Goal: Find specific page/section: Find specific page/section

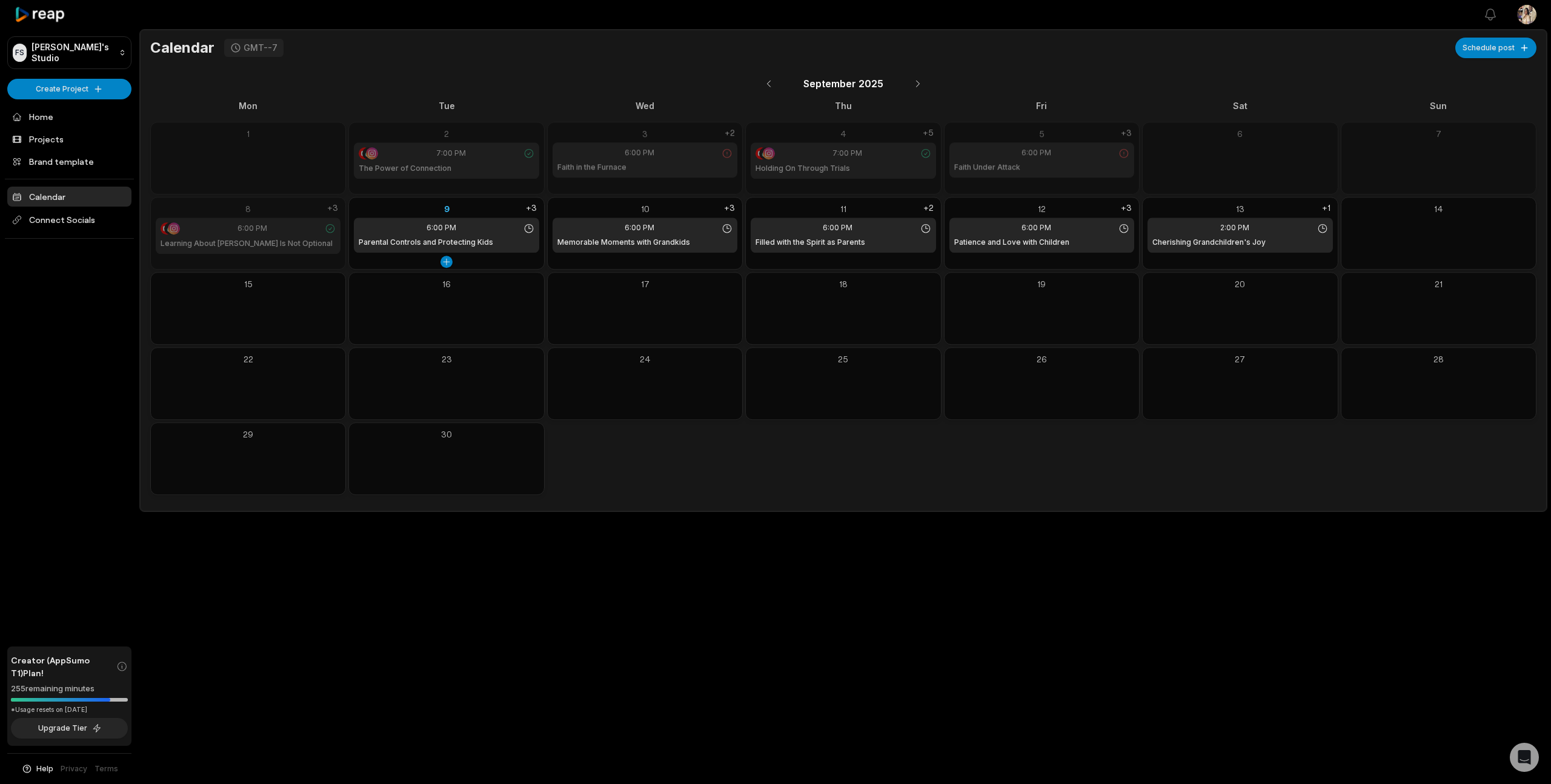
click at [449, 206] on div "9" at bounding box center [446, 209] width 185 height 13
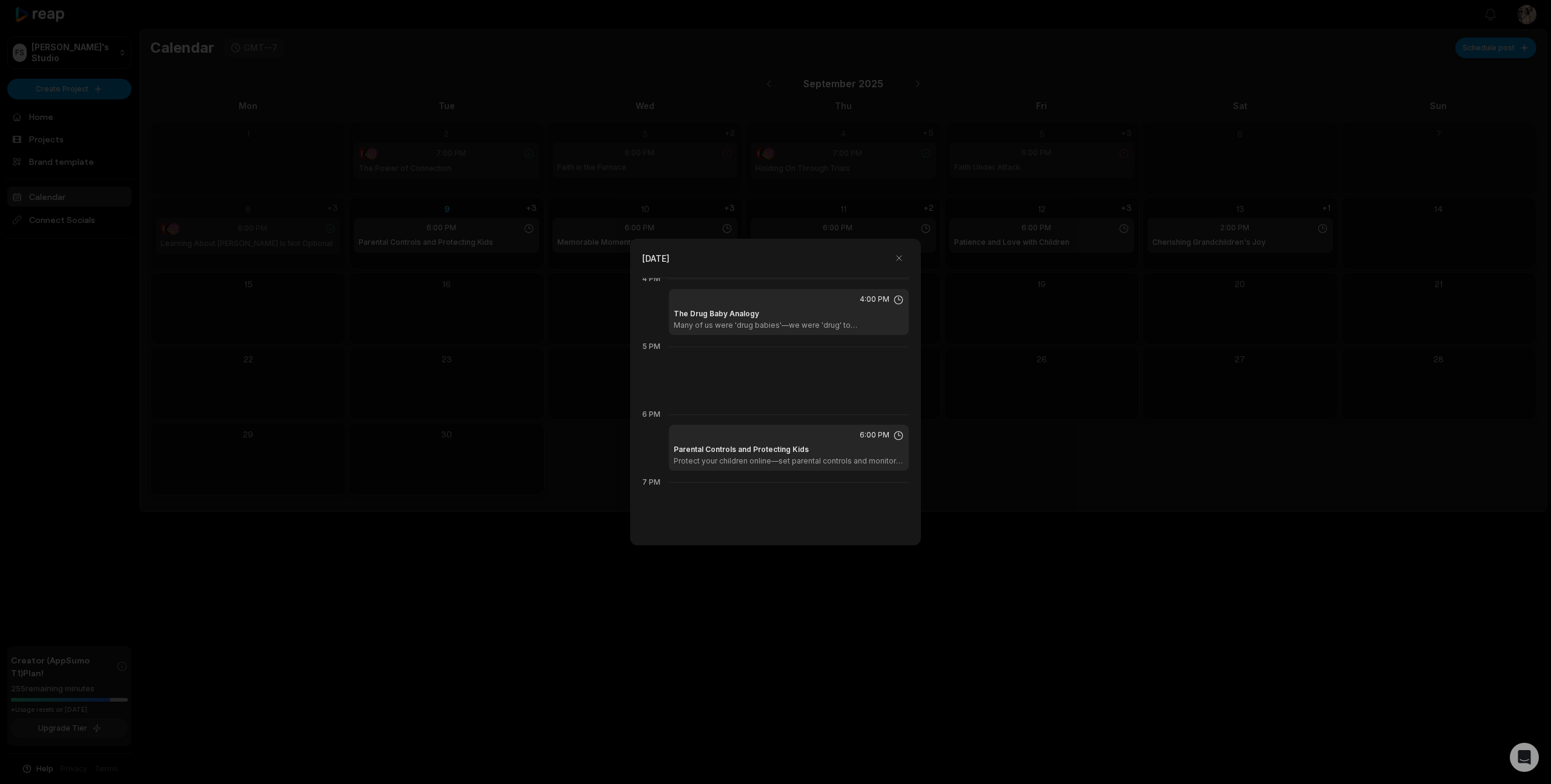
scroll to position [1114, 0]
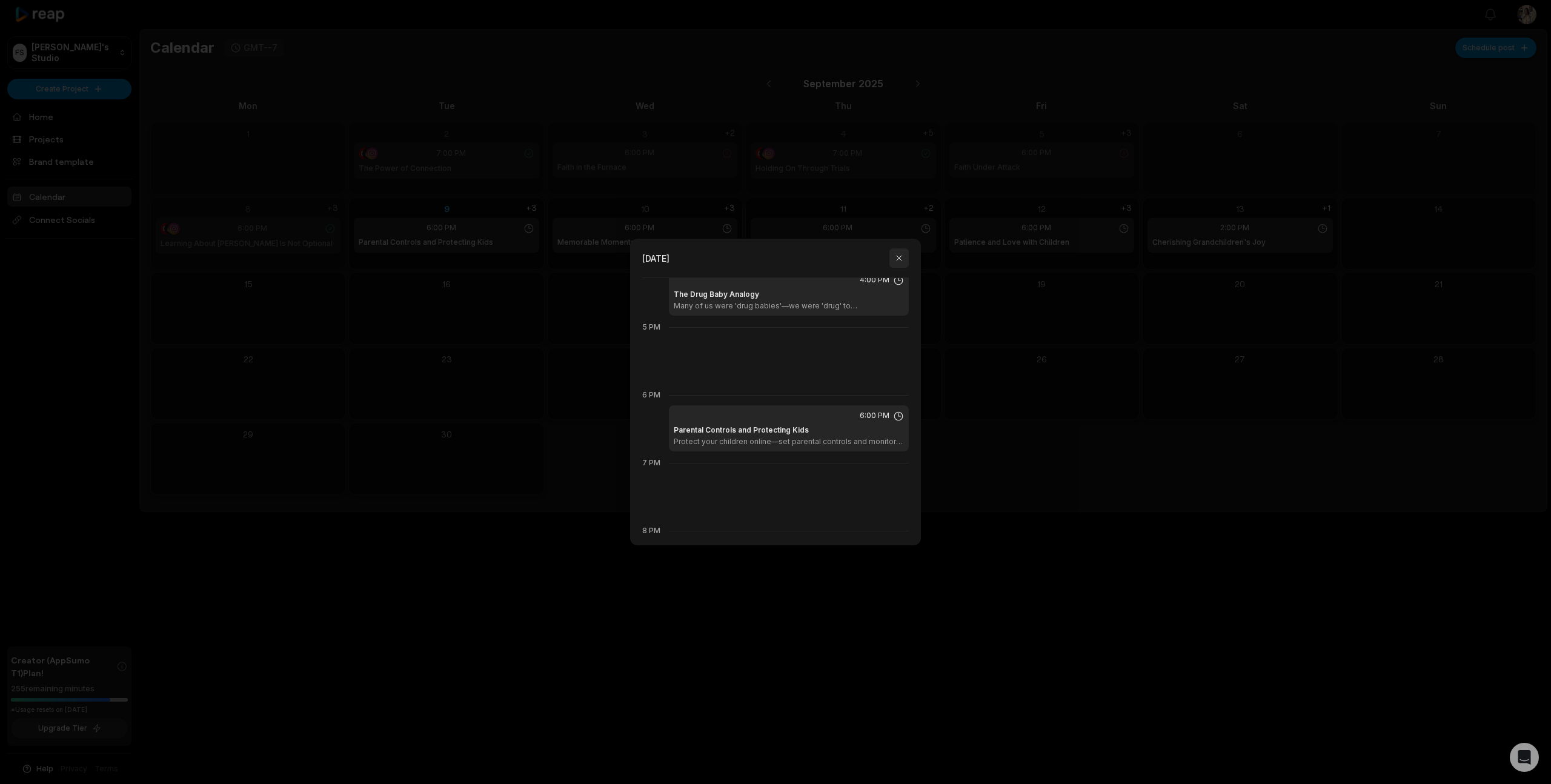
click at [896, 260] on button "button" at bounding box center [899, 258] width 19 height 19
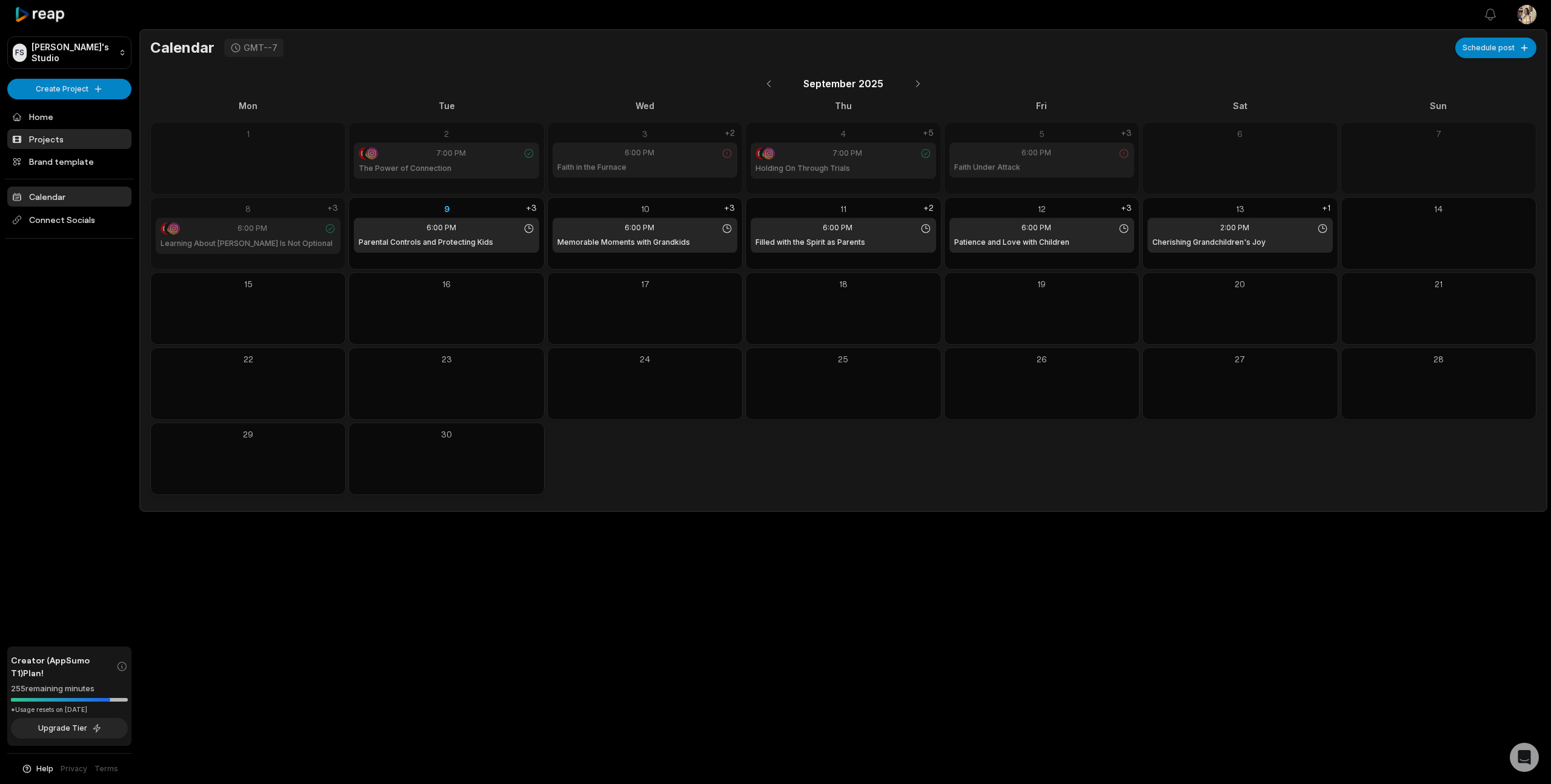
click at [58, 137] on link "Projects" at bounding box center [70, 139] width 124 height 20
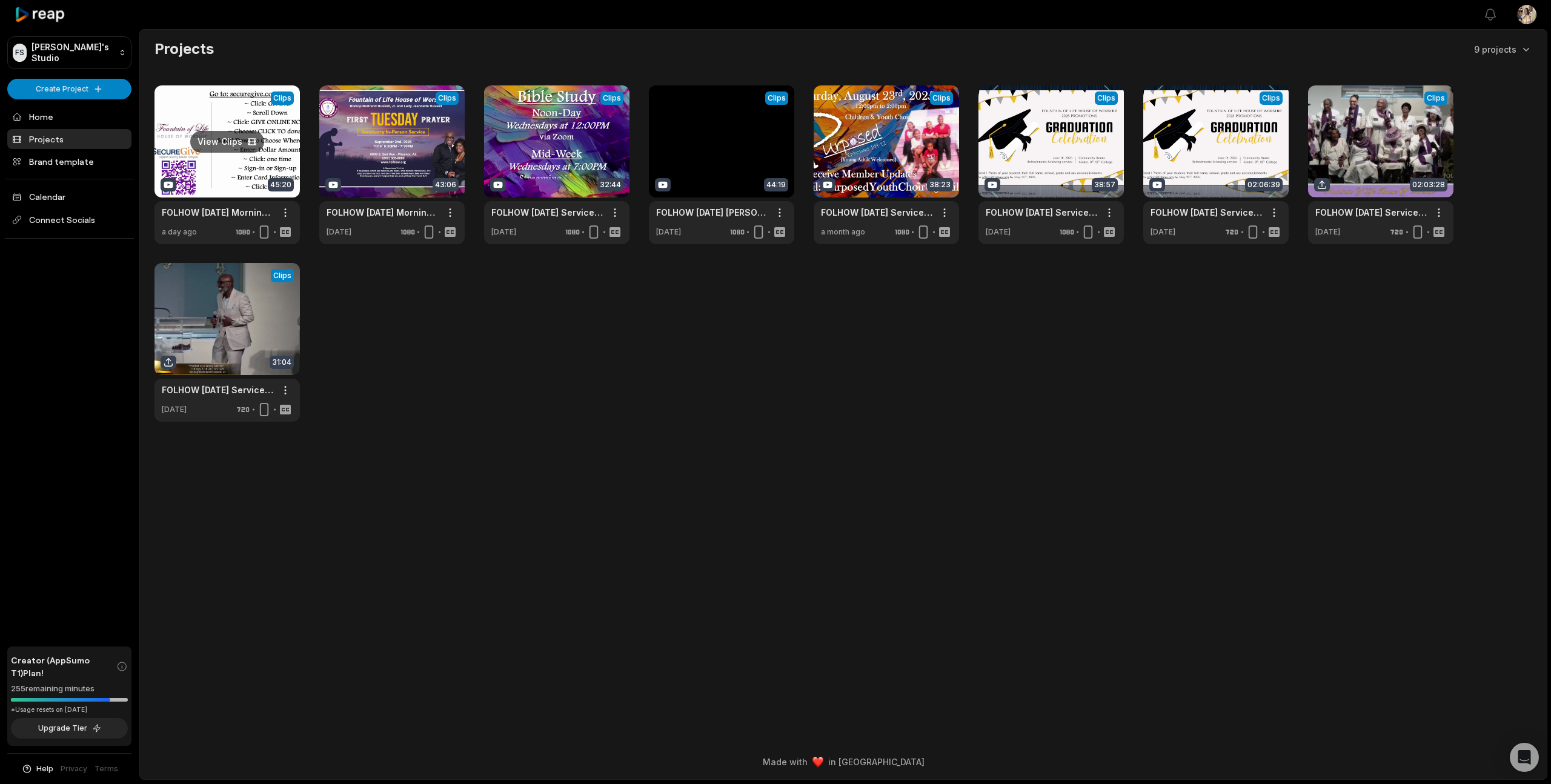
click at [275, 148] on link at bounding box center [227, 164] width 145 height 159
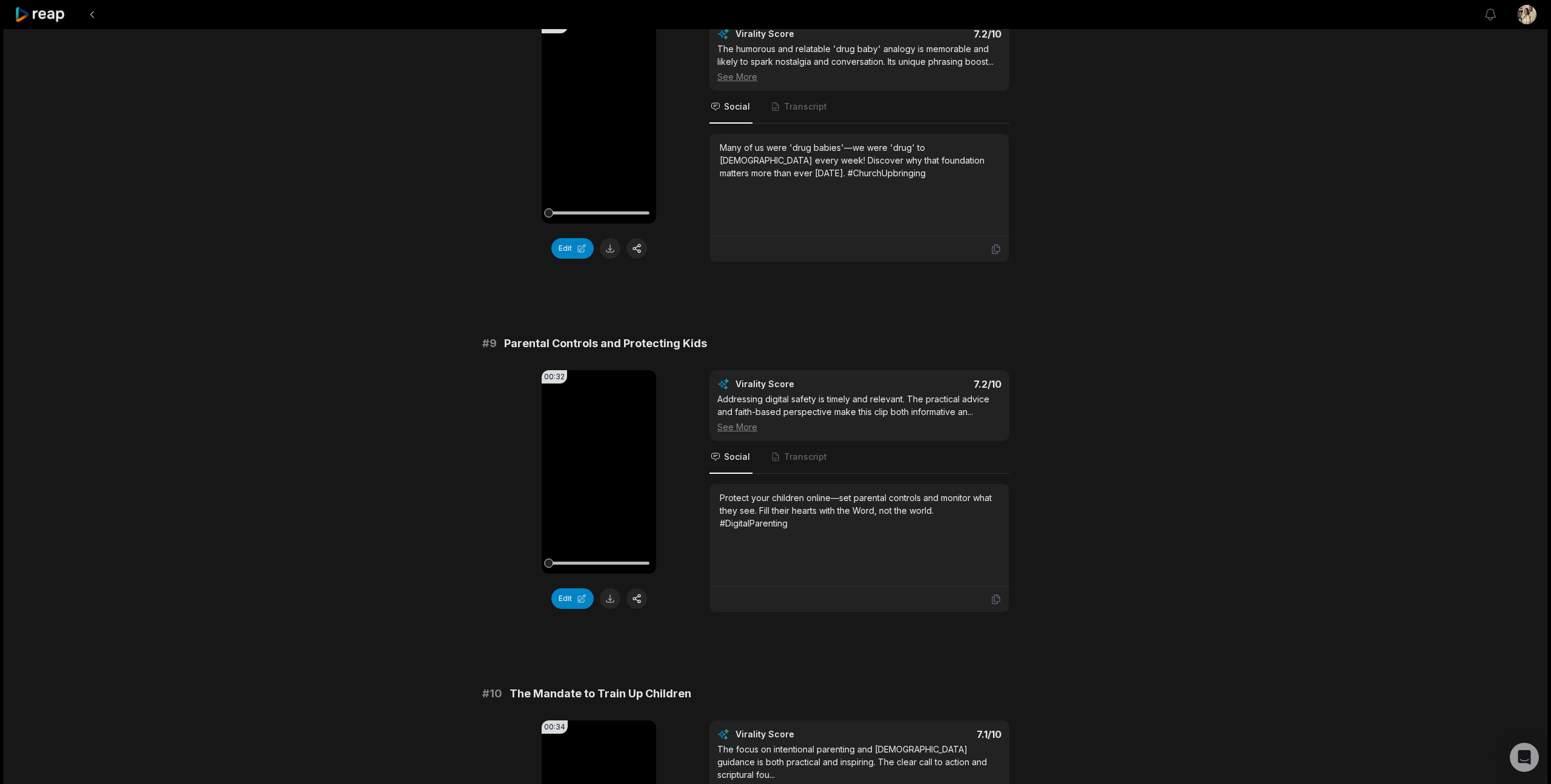
scroll to position [2940, 0]
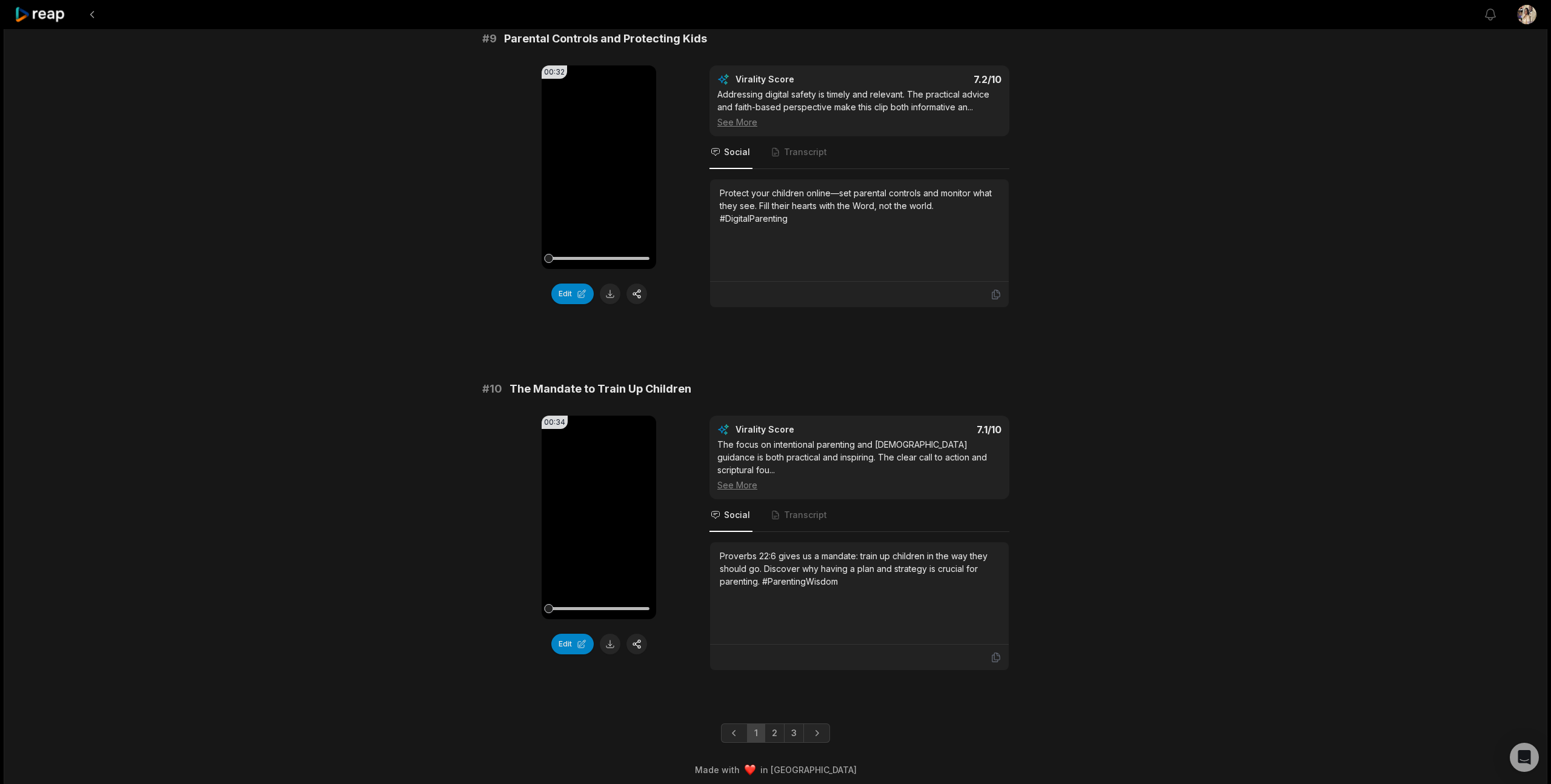
click at [774, 728] on link "2" at bounding box center [775, 733] width 20 height 19
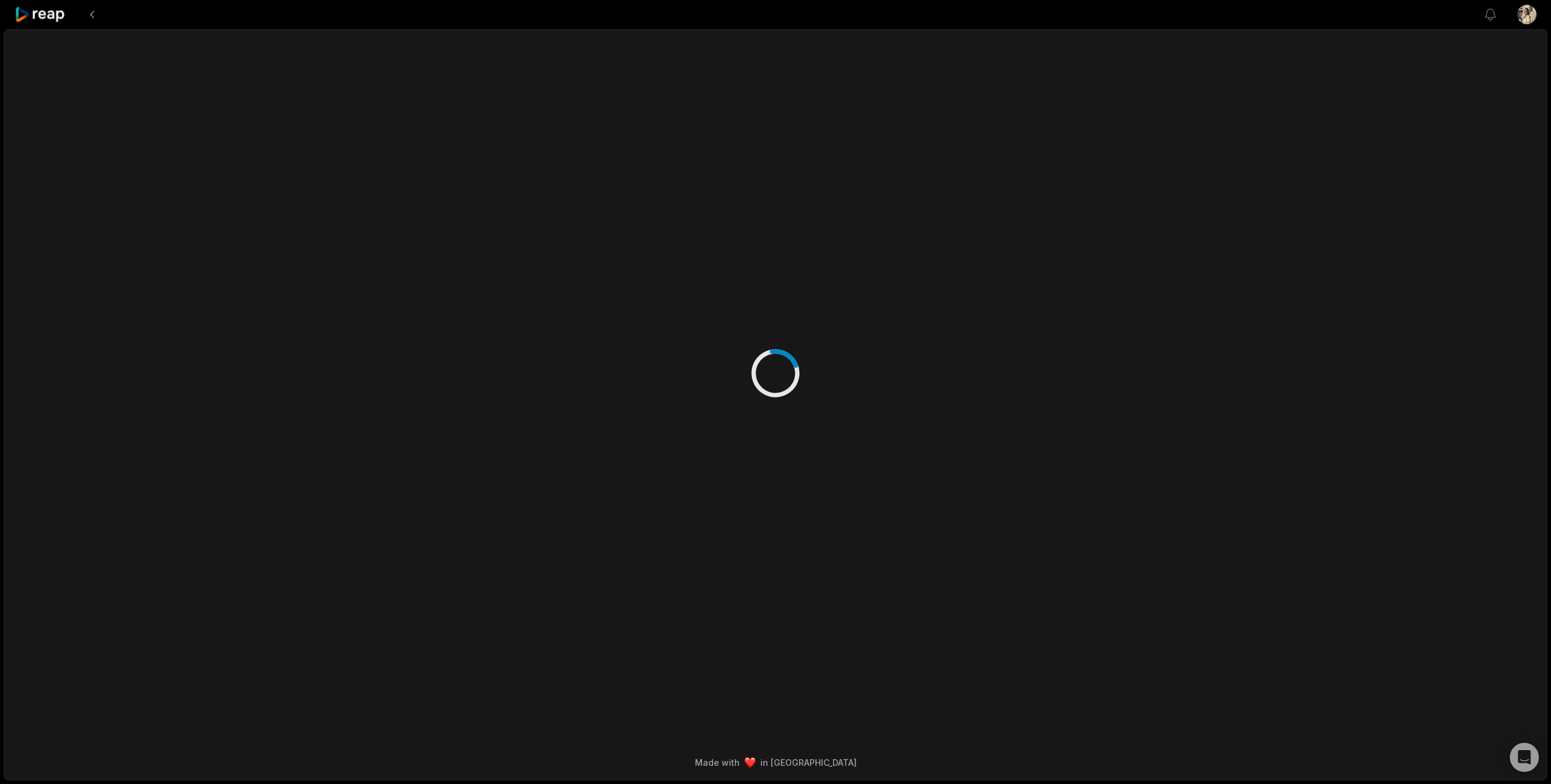
scroll to position [0, 0]
